Goal: Task Accomplishment & Management: Use online tool/utility

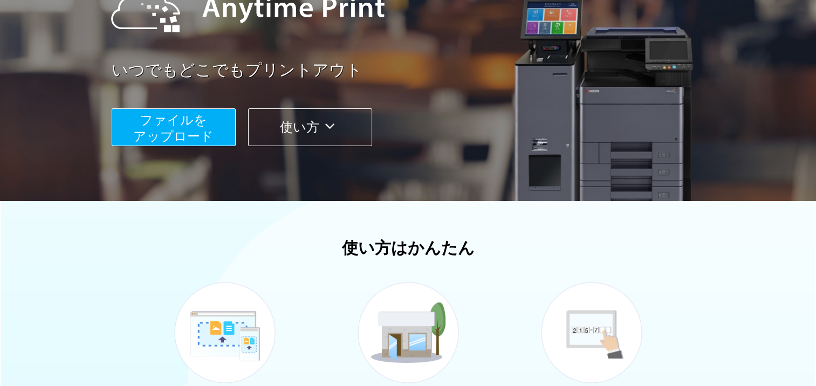
scroll to position [108, 0]
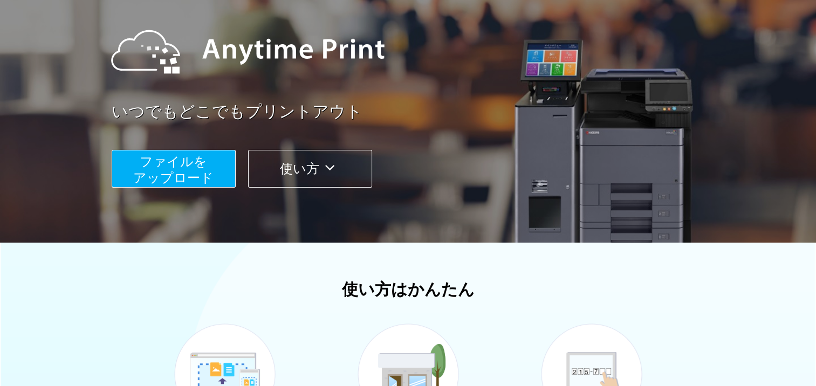
click at [211, 150] on button "ファイルを ​​アップロード" at bounding box center [174, 169] width 124 height 38
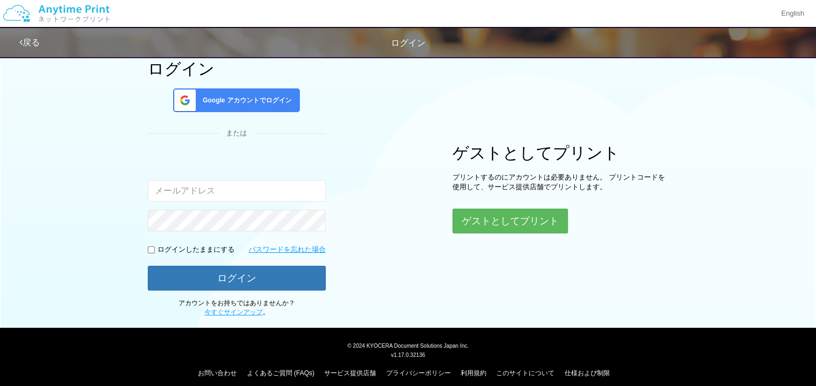
scroll to position [73, 0]
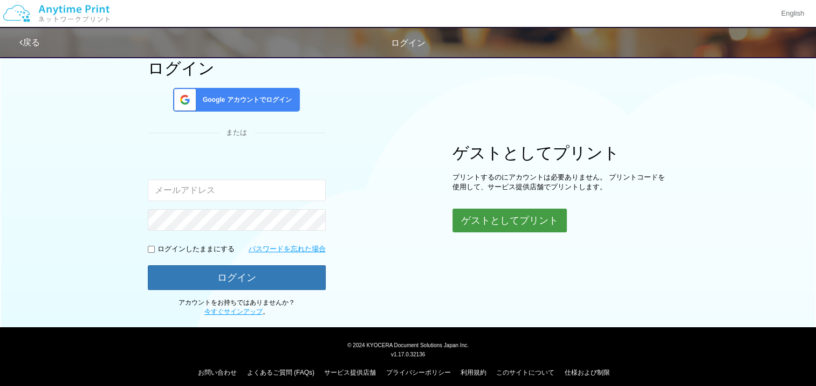
click at [504, 225] on button "ゲストとしてプリント" at bounding box center [509, 221] width 114 height 24
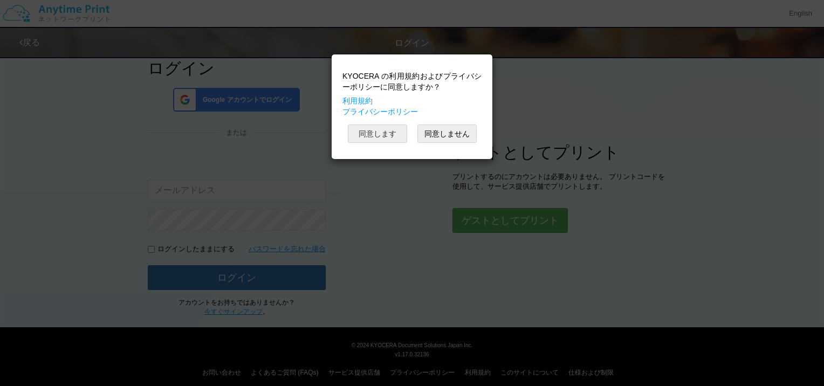
click at [388, 132] on button "同意します" at bounding box center [377, 134] width 59 height 18
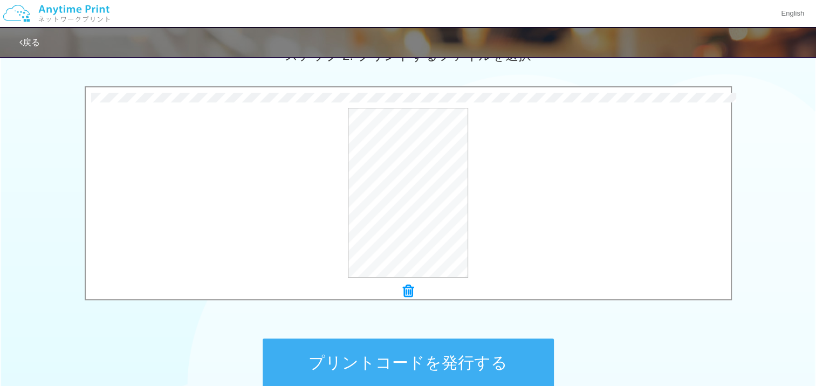
scroll to position [326, 0]
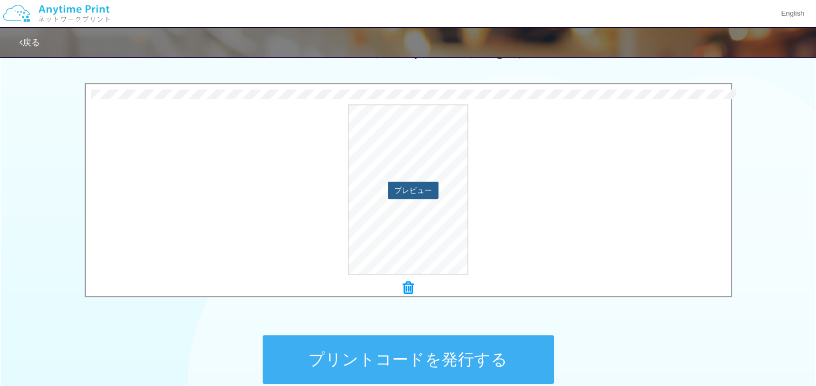
click at [410, 188] on button "プレビュー" at bounding box center [413, 190] width 51 height 17
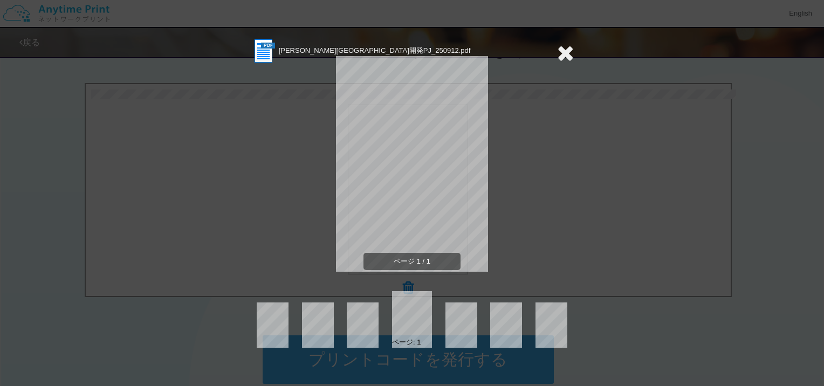
click at [565, 52] on icon at bounding box center [565, 53] width 17 height 22
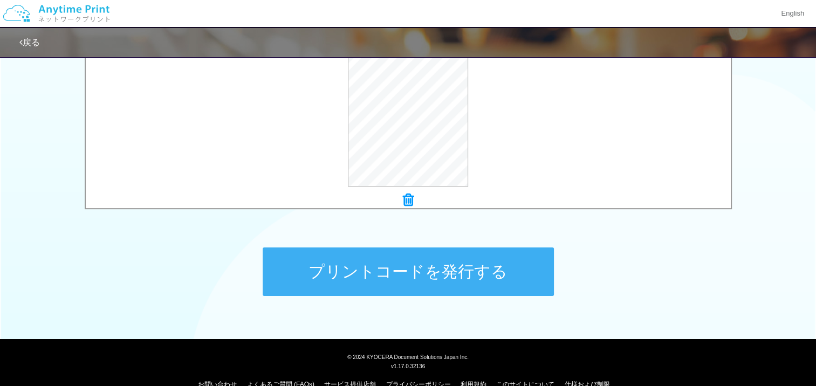
scroll to position [433, 0]
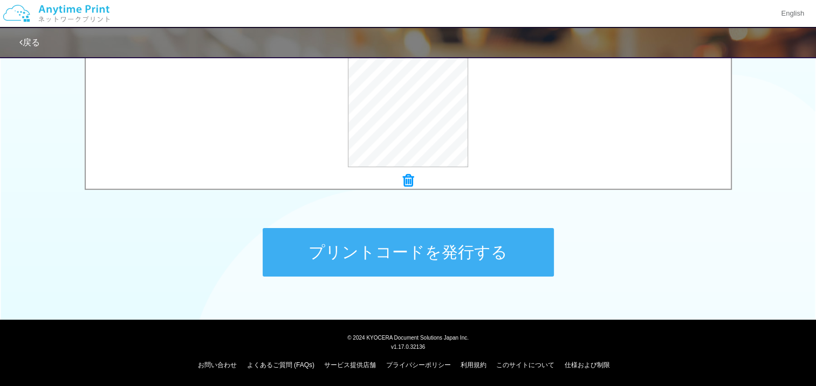
click at [514, 239] on button "プリントコードを発行する" at bounding box center [408, 252] width 291 height 49
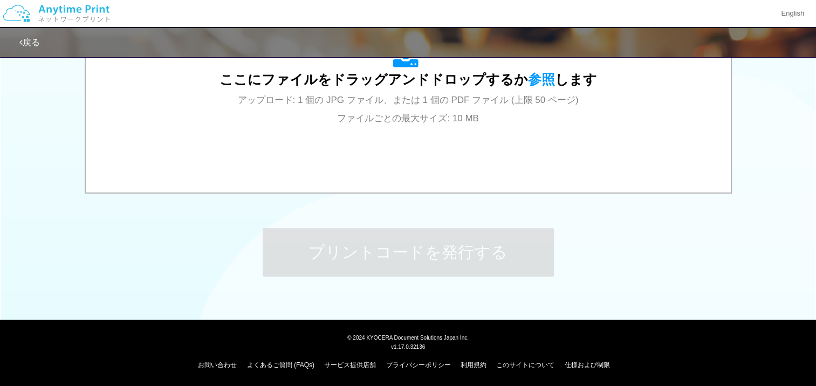
scroll to position [0, 0]
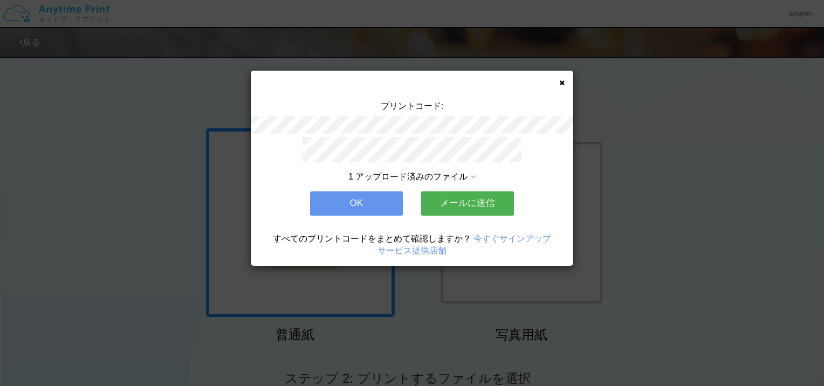
click at [388, 205] on button "OK" at bounding box center [356, 203] width 93 height 24
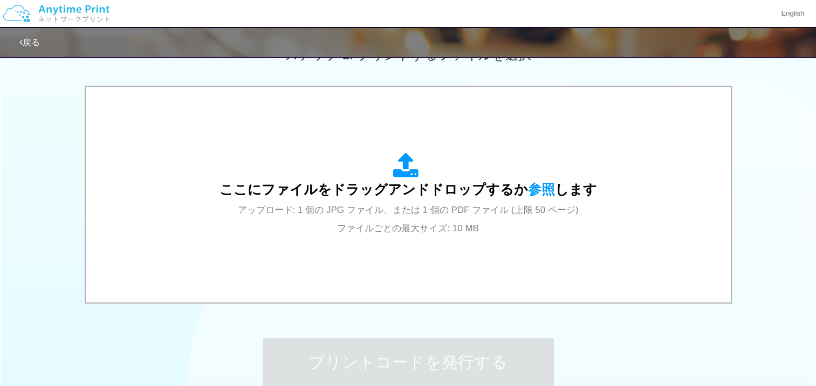
scroll to position [329, 0]
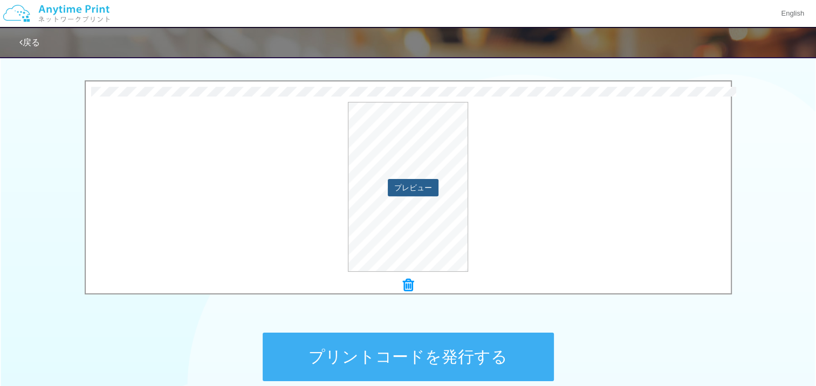
click at [422, 181] on button "プレビュー" at bounding box center [413, 187] width 51 height 17
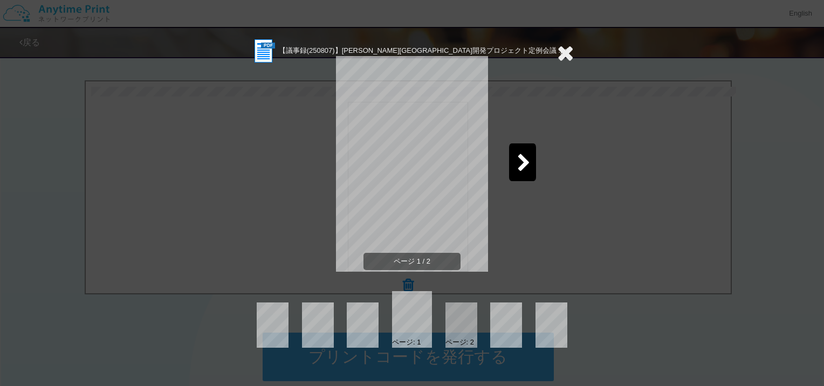
click at [513, 164] on div at bounding box center [522, 162] width 27 height 38
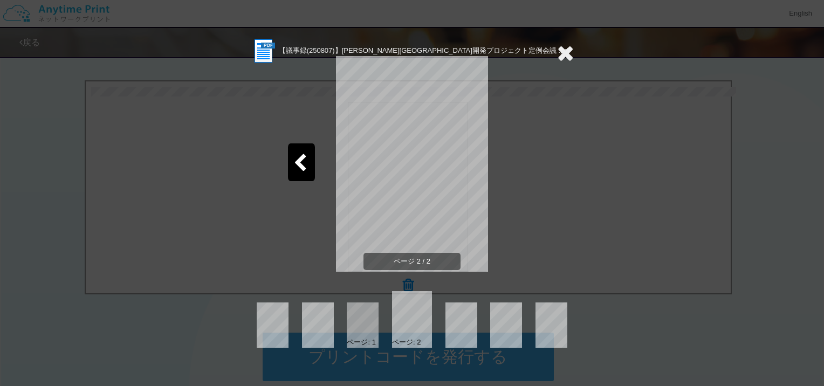
click at [567, 59] on icon at bounding box center [565, 53] width 17 height 22
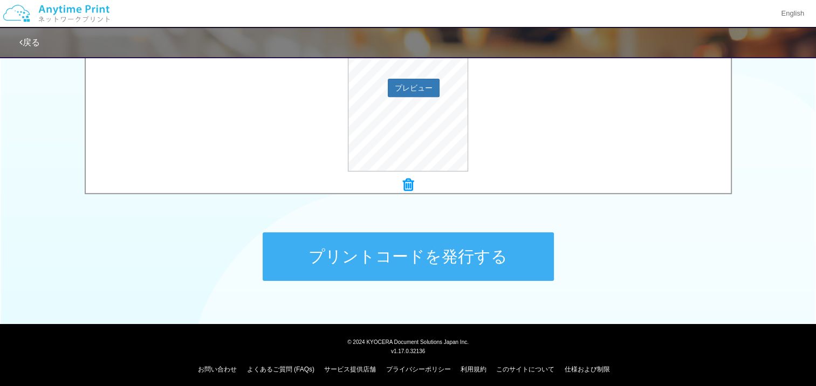
scroll to position [430, 0]
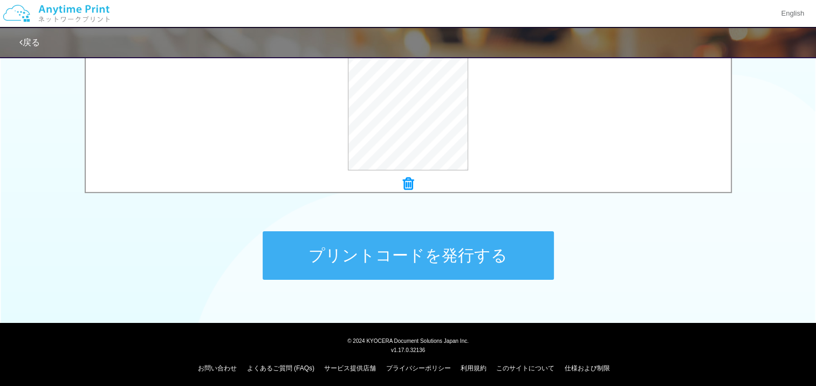
click at [485, 263] on button "プリントコードを発行する" at bounding box center [408, 255] width 291 height 49
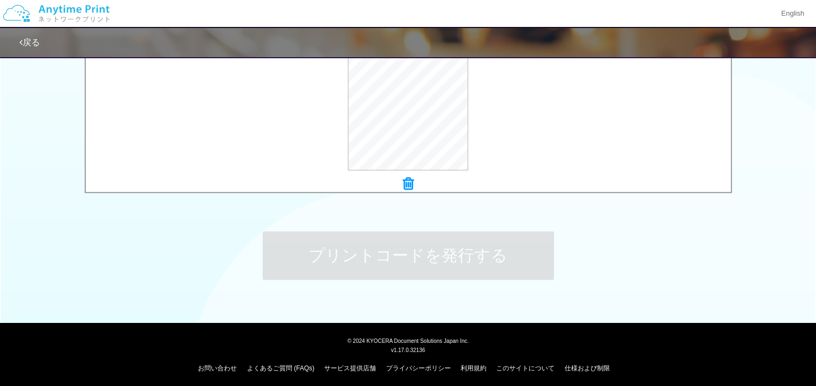
scroll to position [0, 0]
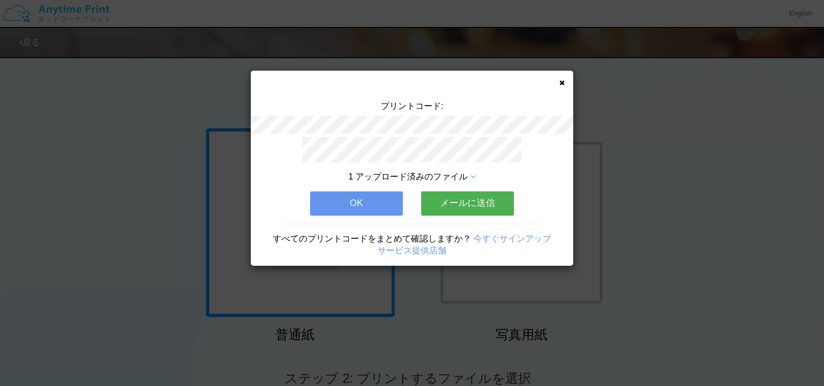
click at [563, 83] on div "プリントコード: 1 アップロード済みのファイル OK メールに送信 すべてのプリントコードをまとめて確認しますか？ 今すぐサインアップ サービス提供店舗" at bounding box center [412, 168] width 322 height 195
click at [563, 82] on icon at bounding box center [561, 82] width 5 height 7
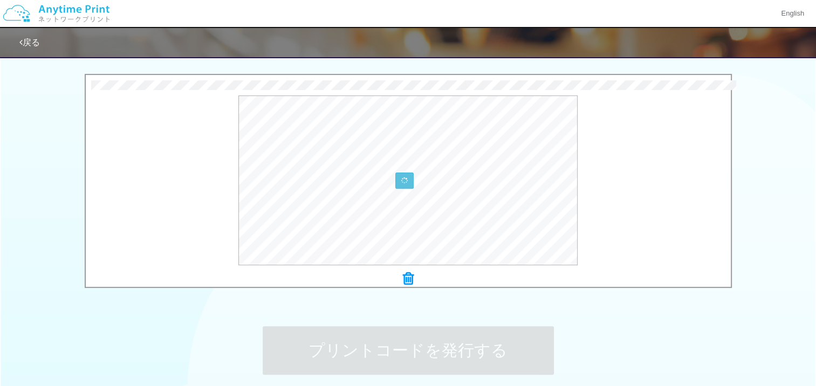
scroll to position [336, 0]
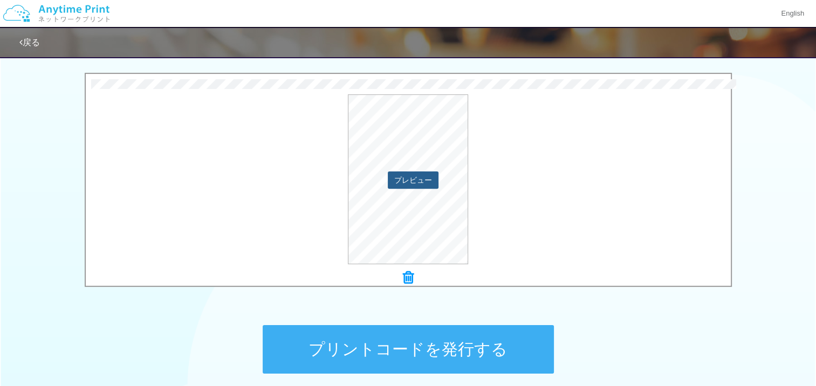
click at [425, 174] on button "プレビュー" at bounding box center [413, 179] width 51 height 17
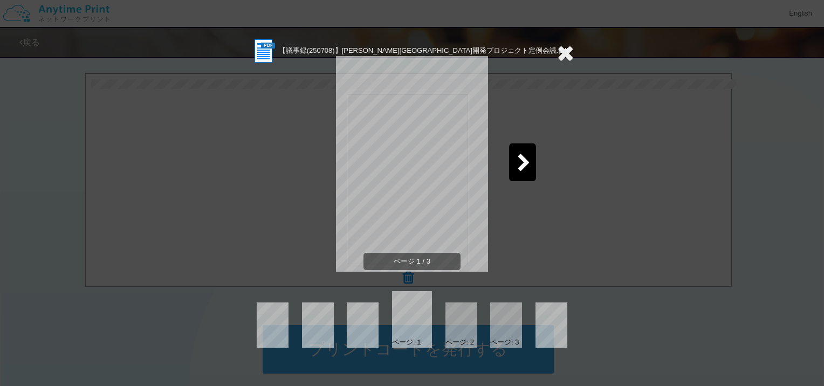
click at [515, 159] on div at bounding box center [522, 162] width 27 height 38
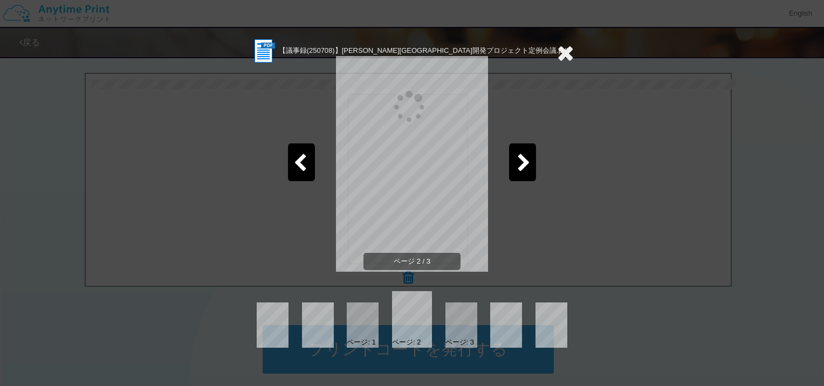
click at [515, 159] on div at bounding box center [522, 162] width 27 height 38
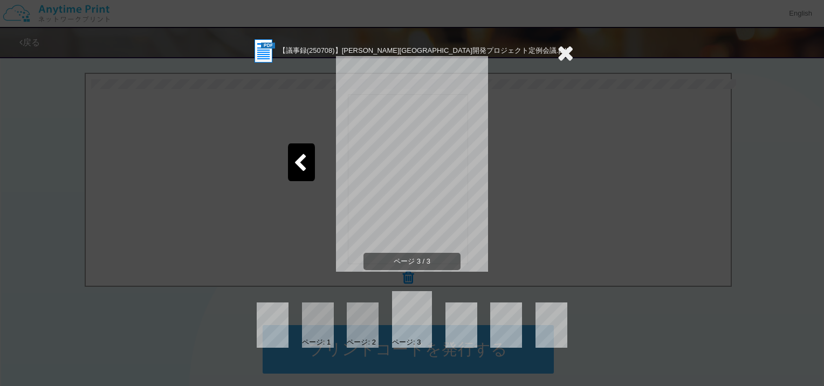
click at [566, 52] on icon at bounding box center [565, 53] width 17 height 22
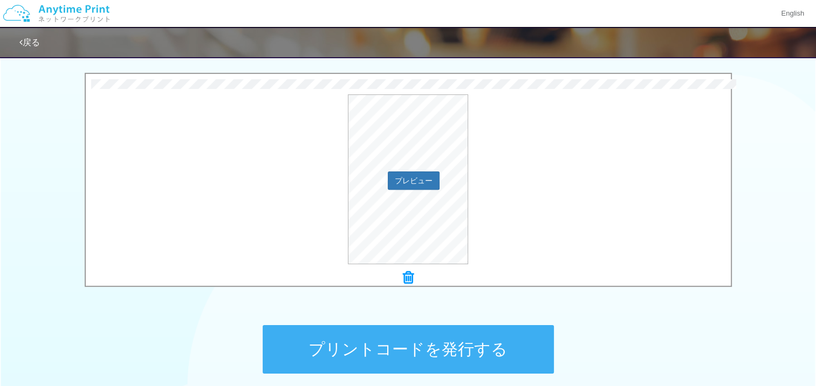
scroll to position [433, 0]
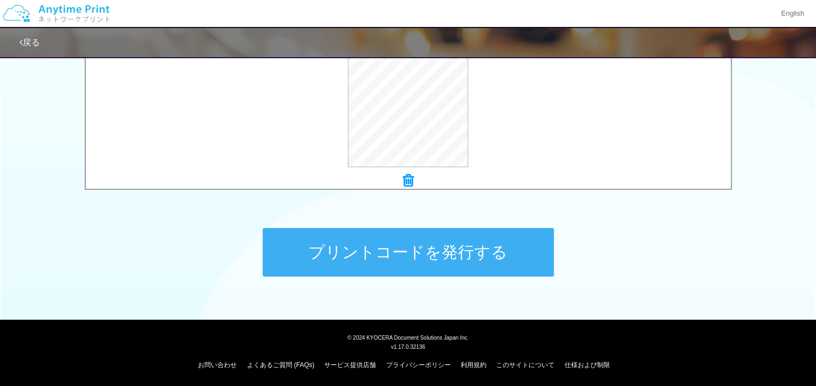
click at [478, 245] on button "プリントコードを発行する" at bounding box center [408, 252] width 291 height 49
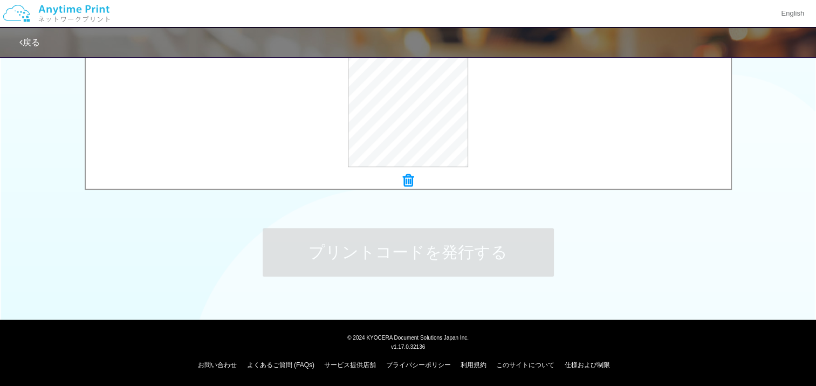
scroll to position [0, 0]
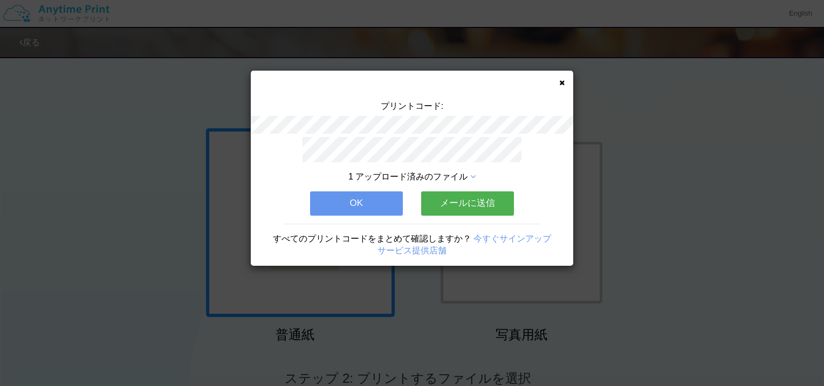
click at [382, 204] on button "OK" at bounding box center [356, 203] width 93 height 24
